Goal: Answer question/provide support

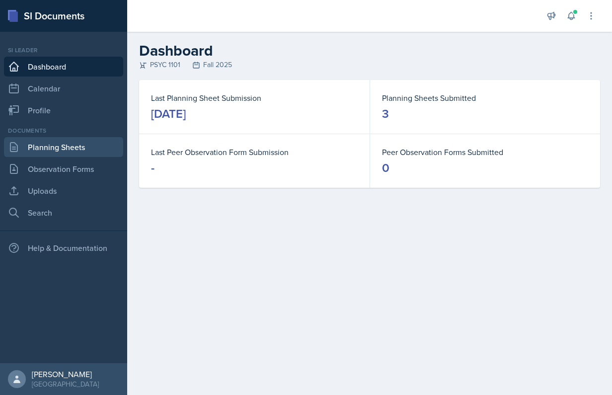
click at [87, 148] on link "Planning Sheets" at bounding box center [63, 147] width 119 height 20
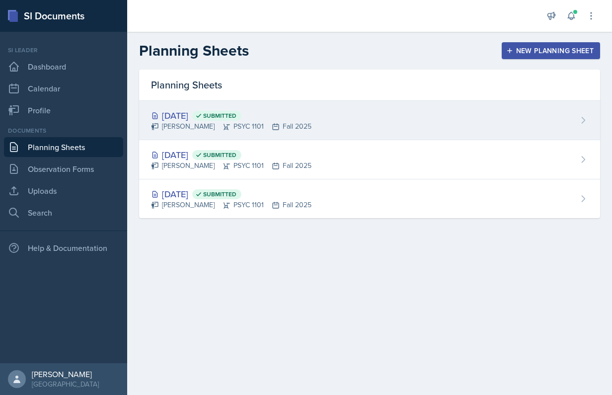
click at [363, 129] on div "[DATE] Submitted [PERSON_NAME] PSYC 1101 Fall 2025" at bounding box center [369, 120] width 461 height 39
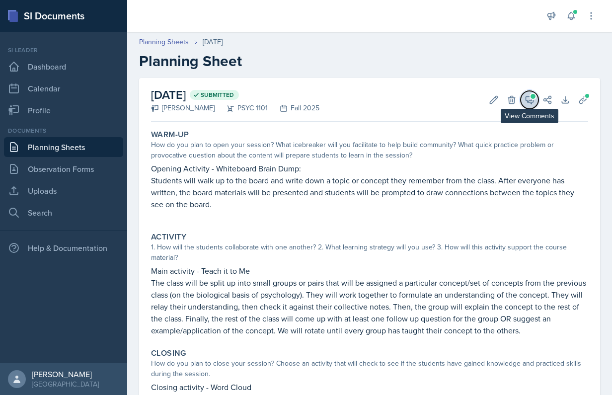
click at [526, 100] on icon at bounding box center [529, 100] width 10 height 10
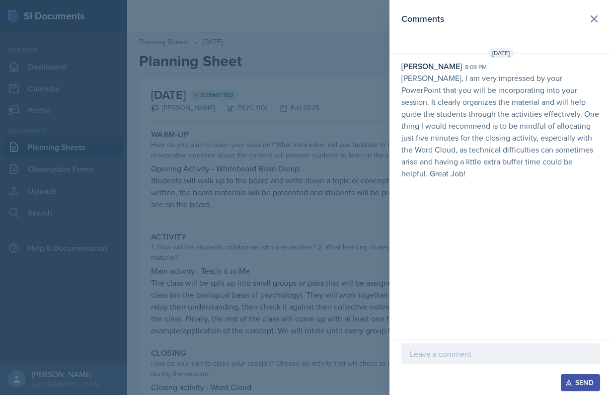
drag, startPoint x: 459, startPoint y: 371, endPoint x: 458, endPoint y: 364, distance: 7.1
click at [458, 364] on div at bounding box center [500, 369] width 199 height 10
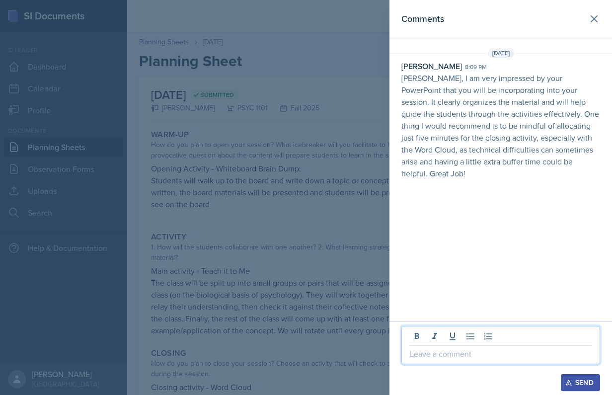
click at [471, 357] on p at bounding box center [501, 354] width 182 height 12
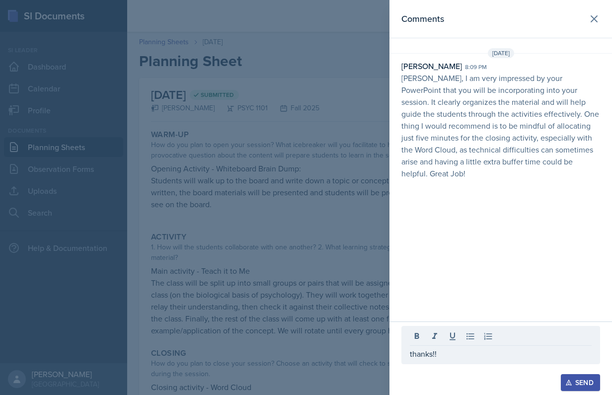
click at [577, 383] on div "Send" at bounding box center [580, 382] width 26 height 8
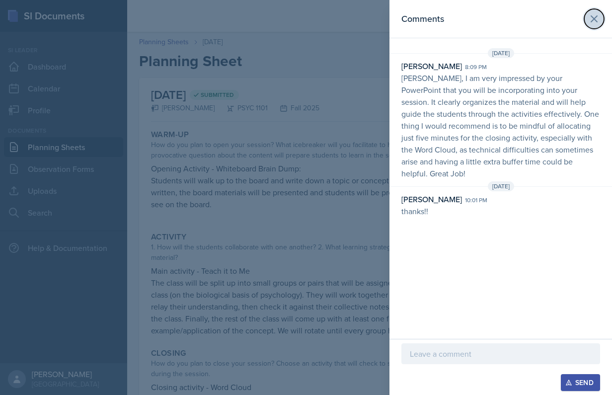
click at [597, 24] on icon at bounding box center [594, 19] width 12 height 12
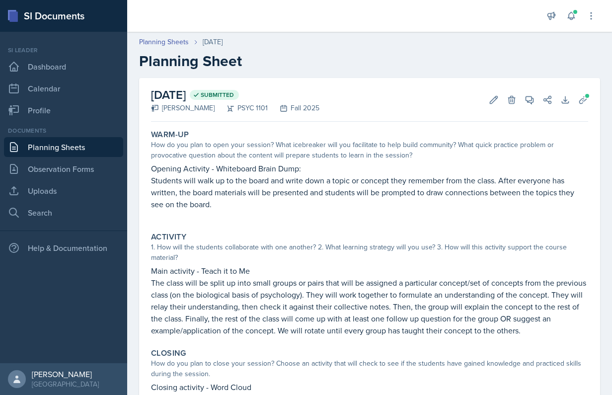
click at [174, 49] on div "Planning Sheets [DATE] Planning Sheet" at bounding box center [369, 53] width 485 height 33
click at [179, 44] on link "Planning Sheets" at bounding box center [164, 42] width 50 height 10
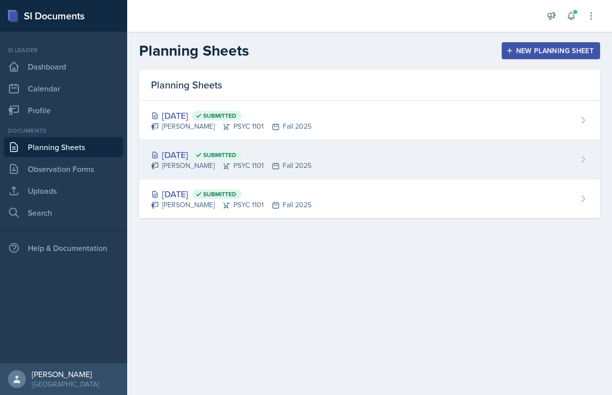
click at [316, 161] on div "[DATE] Submitted [PERSON_NAME] PSYC 1101 Fall 2025" at bounding box center [369, 159] width 461 height 39
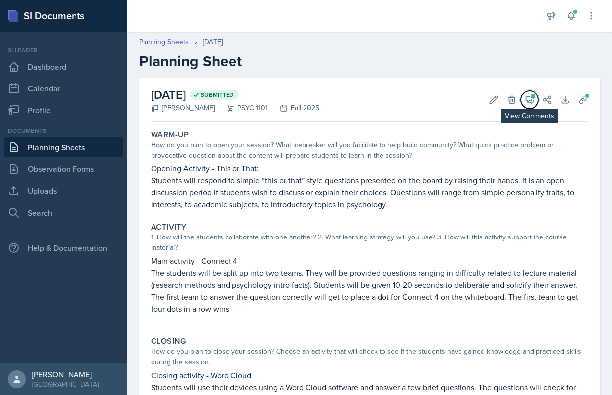
click at [526, 102] on icon at bounding box center [529, 99] width 7 height 7
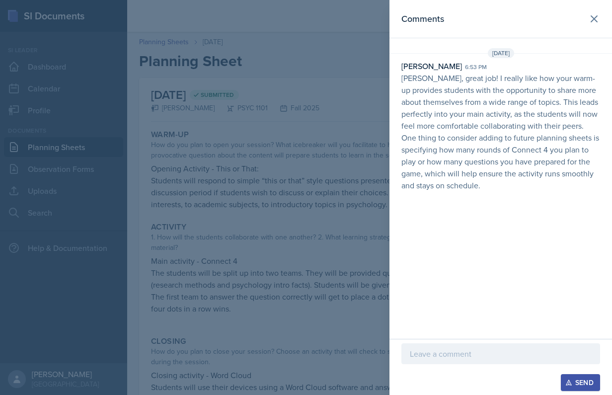
click at [460, 355] on p at bounding box center [501, 354] width 182 height 12
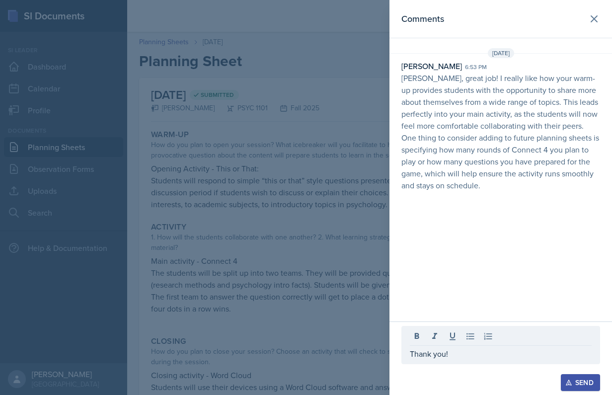
click at [592, 378] on div "Send" at bounding box center [580, 382] width 26 height 8
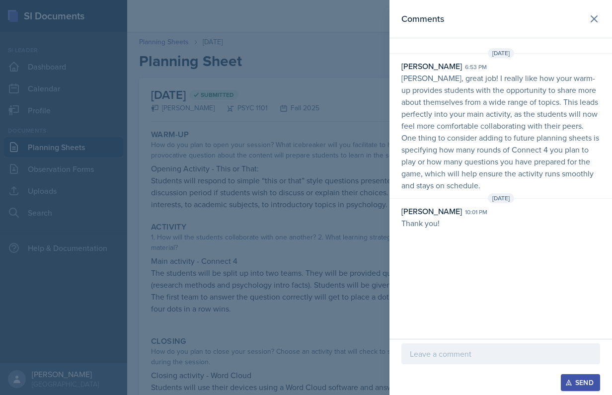
drag, startPoint x: 499, startPoint y: 166, endPoint x: 557, endPoint y: 83, distance: 101.4
click at [557, 83] on p "[PERSON_NAME], great job! I really like how your warm-up provides students with…" at bounding box center [500, 131] width 199 height 119
click at [595, 21] on icon at bounding box center [594, 19] width 6 height 6
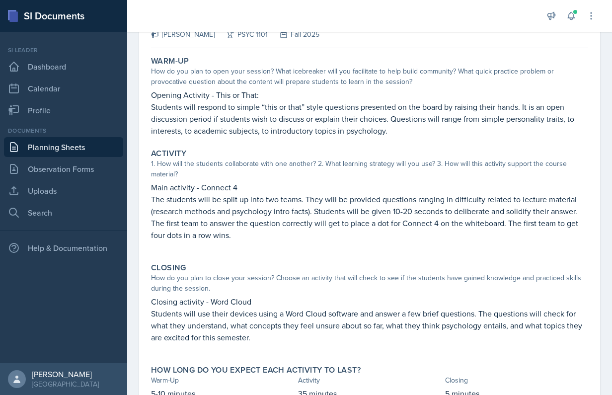
scroll to position [117, 0]
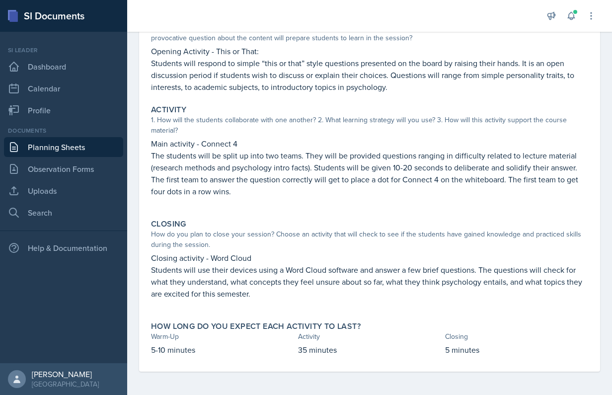
click at [563, 157] on p "The students will be split up into two teams. They will be provided questions r…" at bounding box center [369, 173] width 437 height 48
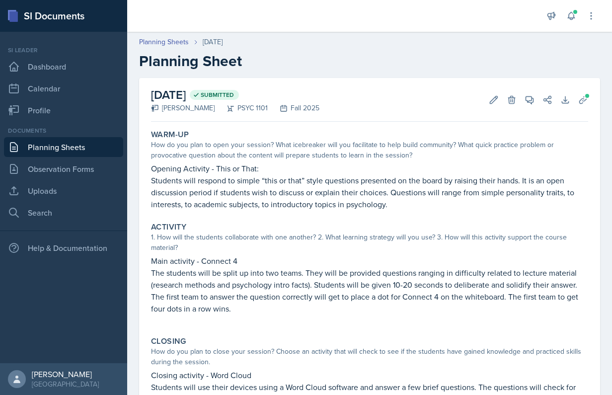
scroll to position [0, 0]
click at [578, 100] on icon at bounding box center [583, 100] width 10 height 10
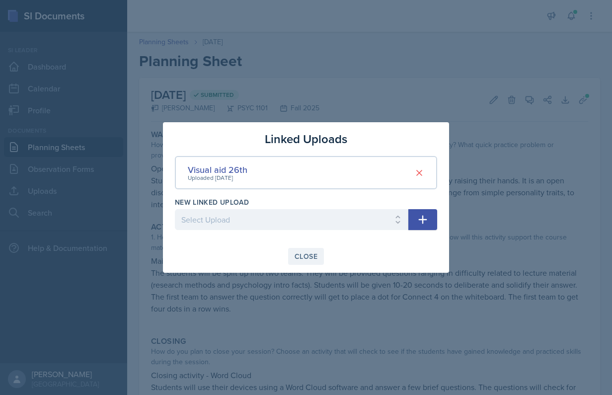
click at [313, 261] on button "Close" at bounding box center [306, 256] width 36 height 17
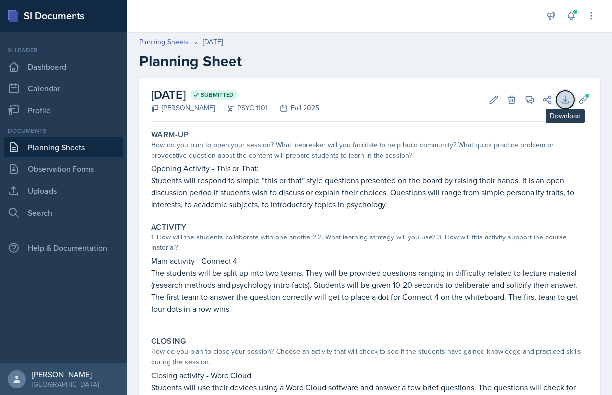
click at [560, 101] on icon at bounding box center [565, 100] width 10 height 10
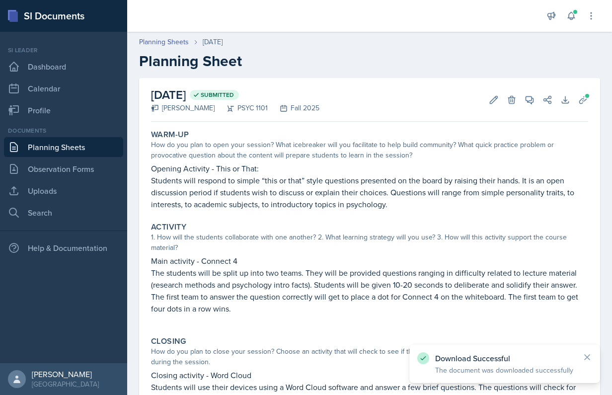
click at [529, 66] on h2 "Planning Sheet" at bounding box center [369, 61] width 461 height 18
click at [72, 181] on link "Uploads" at bounding box center [63, 191] width 119 height 20
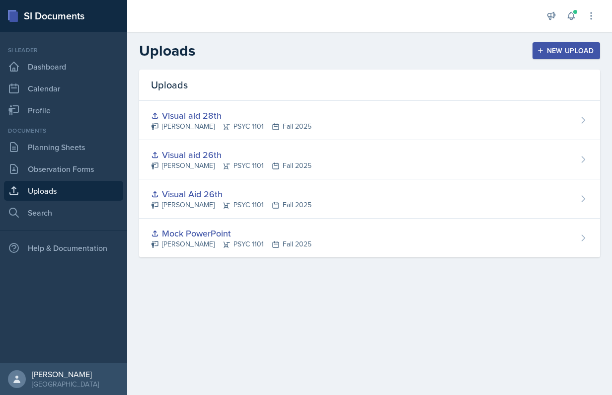
click at [344, 116] on div "Visual aid 28th [PERSON_NAME] PSYC 1101 Fall 2025" at bounding box center [369, 120] width 461 height 39
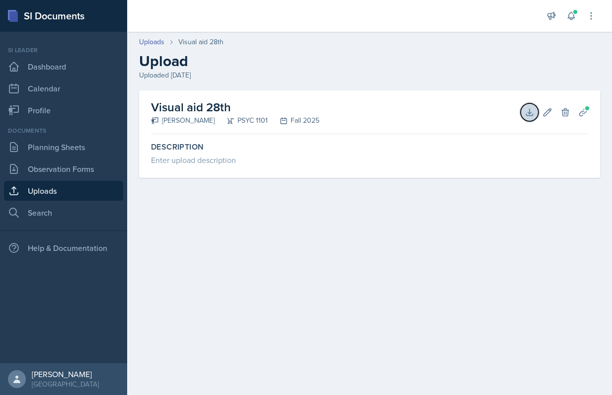
click at [527, 112] on icon at bounding box center [529, 112] width 6 height 6
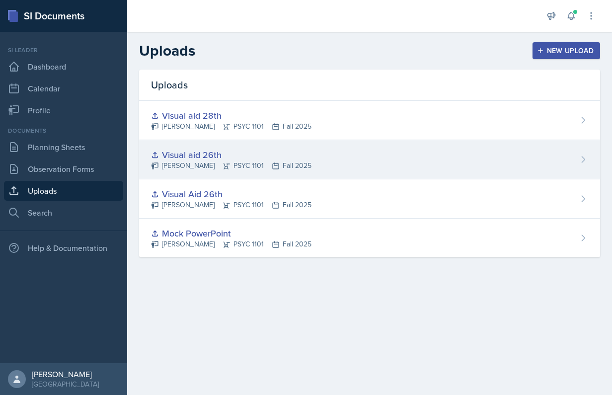
click at [372, 161] on div "Visual aid 26th [PERSON_NAME] PSYC 1101 Fall 2025" at bounding box center [369, 159] width 461 height 39
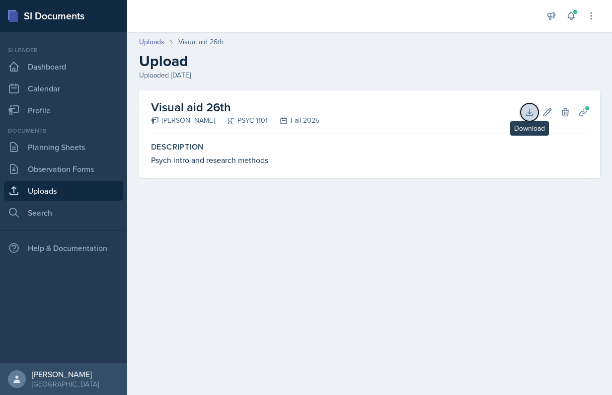
click at [528, 110] on icon at bounding box center [529, 112] width 10 height 10
